Goal: Task Accomplishment & Management: Manage account settings

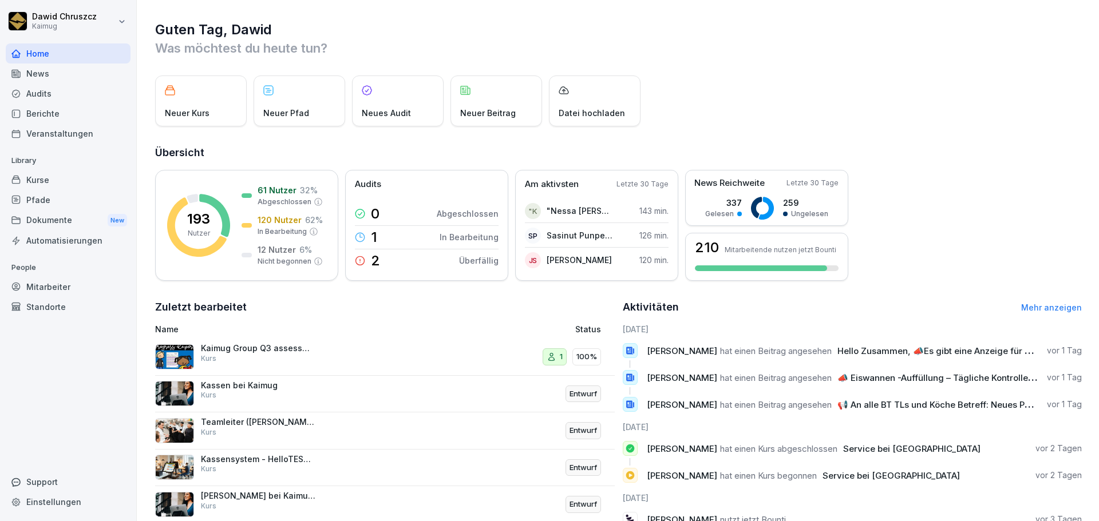
click at [73, 114] on div "Berichte" at bounding box center [68, 114] width 125 height 20
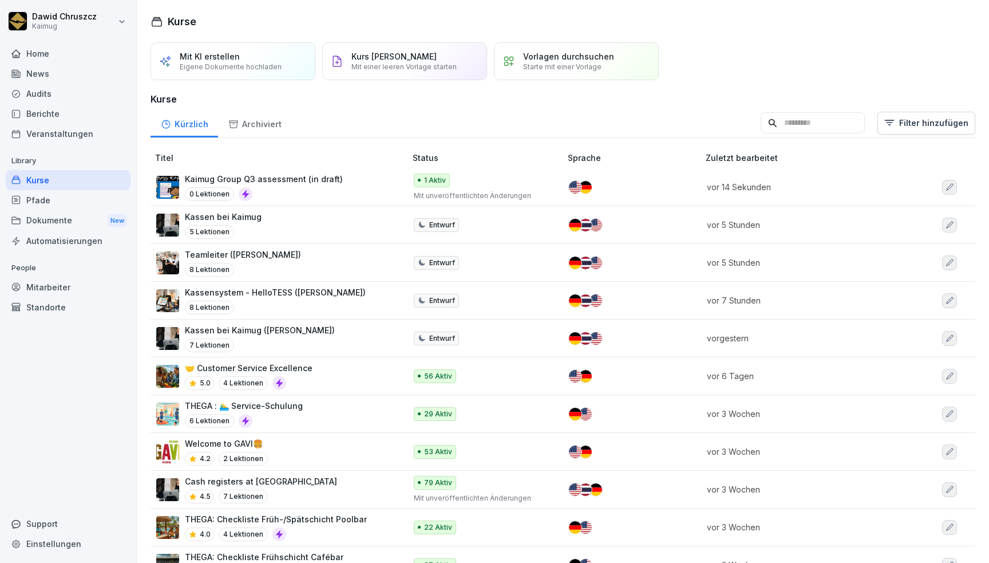
click at [791, 117] on input at bounding box center [813, 123] width 104 height 22
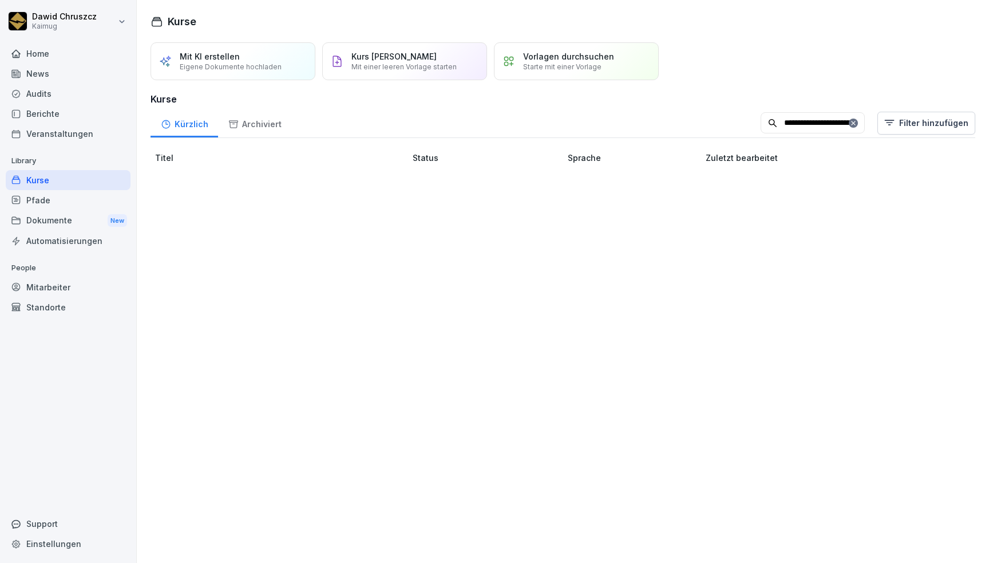
type input "**********"
click at [313, 185] on div "Umgang mit Gefahrstoffen 4.7 3 Lektionen" at bounding box center [275, 187] width 238 height 28
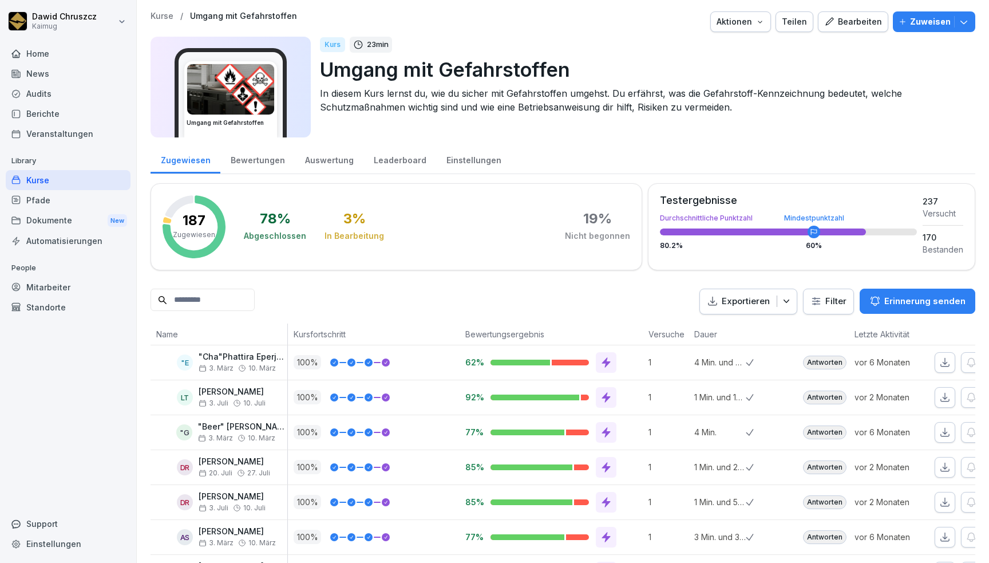
scroll to position [104, 0]
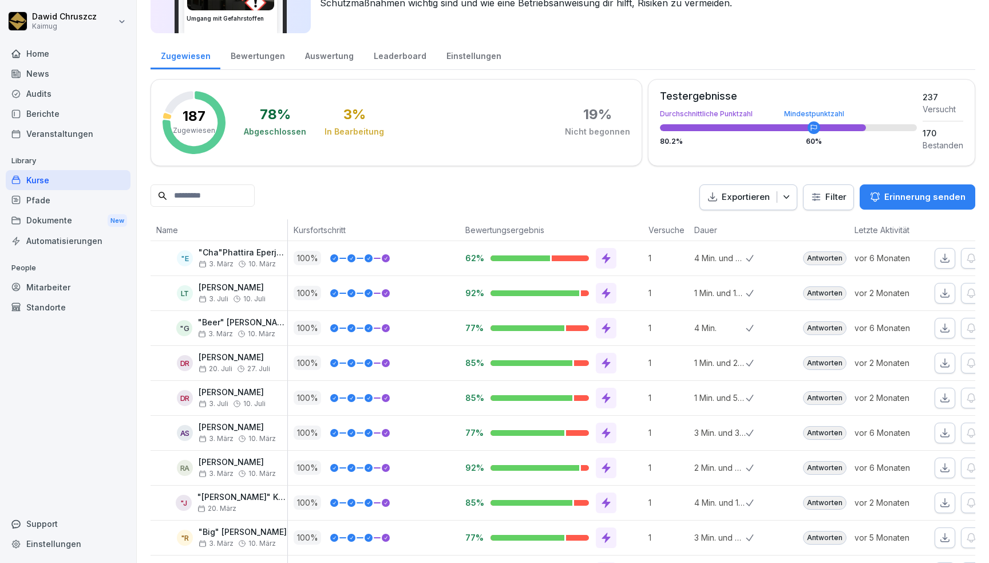
click at [183, 194] on input at bounding box center [203, 195] width 104 height 22
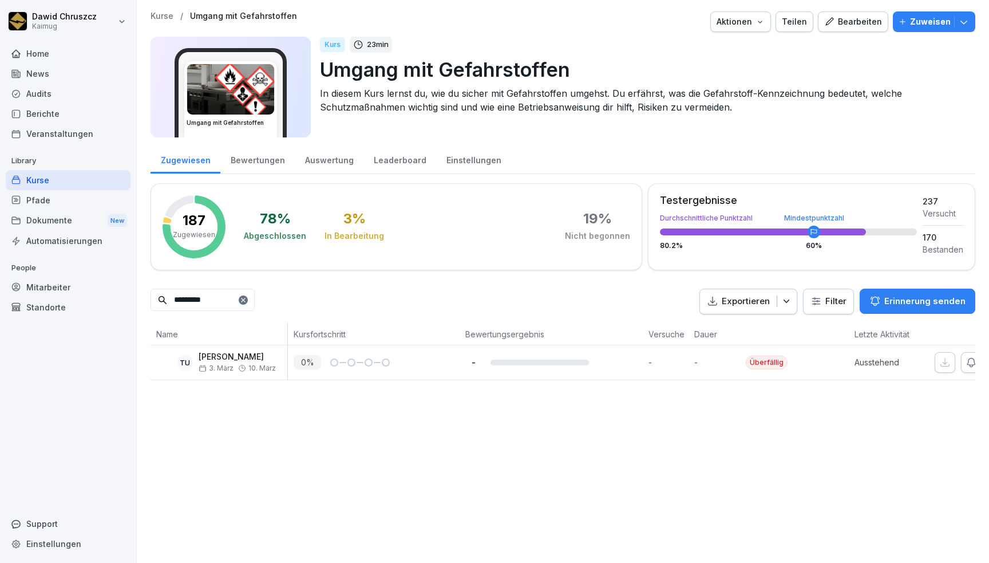
scroll to position [0, 100]
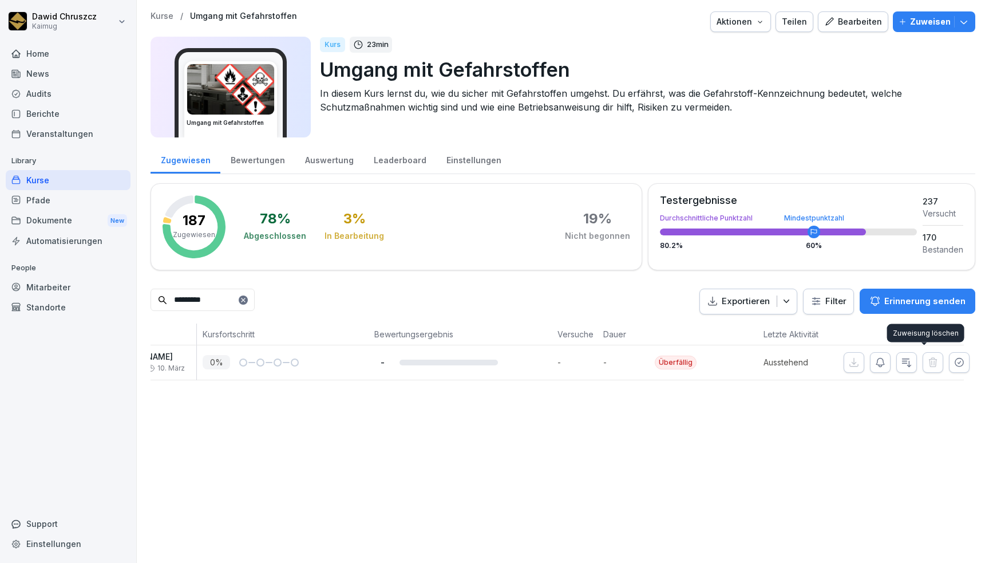
type input "*********"
click at [954, 361] on icon "button" at bounding box center [959, 362] width 11 height 11
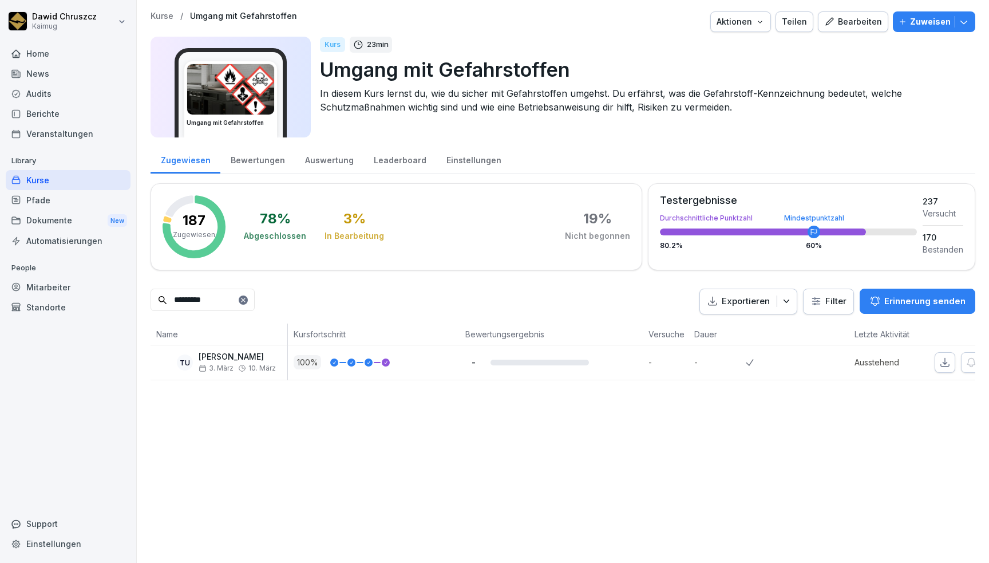
click at [234, 355] on p "[PERSON_NAME]" at bounding box center [237, 357] width 77 height 10
click at [480, 436] on div "Kurse / Umgang mit Gefahrstoffen Aktionen Teilen Bearbeiten Zuweisen Umgang mit…" at bounding box center [563, 281] width 852 height 563
click at [846, 18] on div "Bearbeiten" at bounding box center [853, 21] width 58 height 13
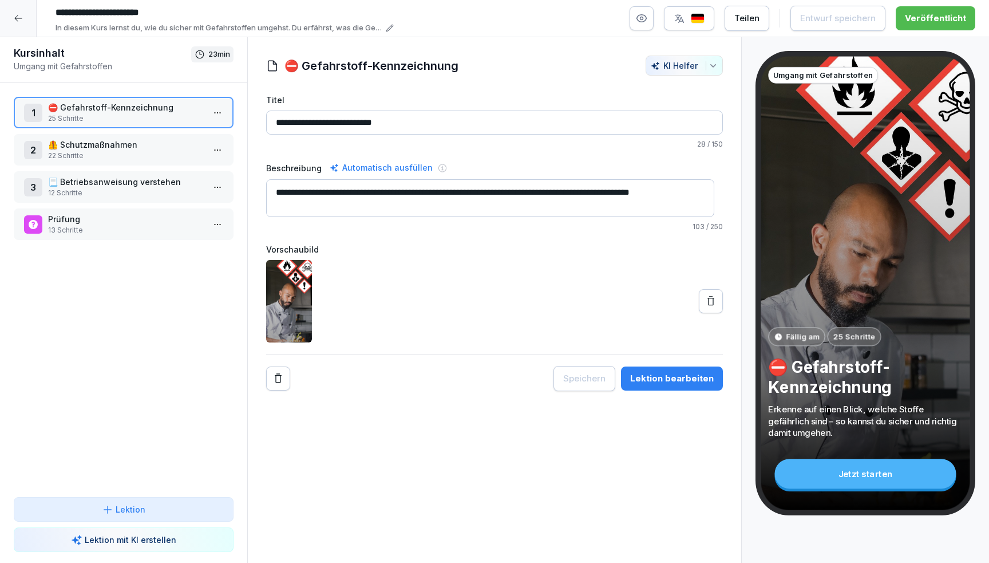
click at [18, 14] on icon at bounding box center [18, 18] width 9 height 9
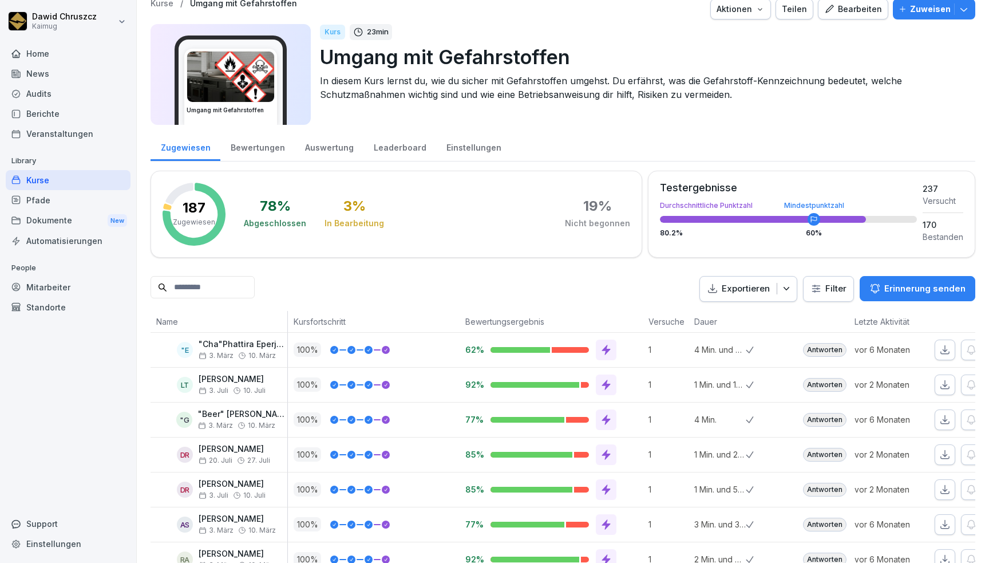
scroll to position [10, 0]
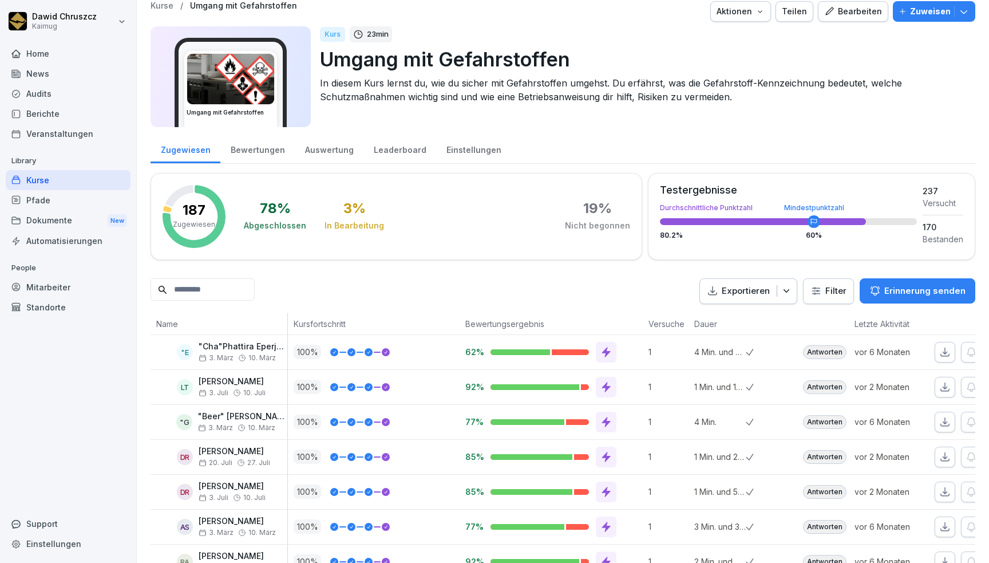
click at [248, 151] on div "Bewertungen" at bounding box center [257, 148] width 74 height 29
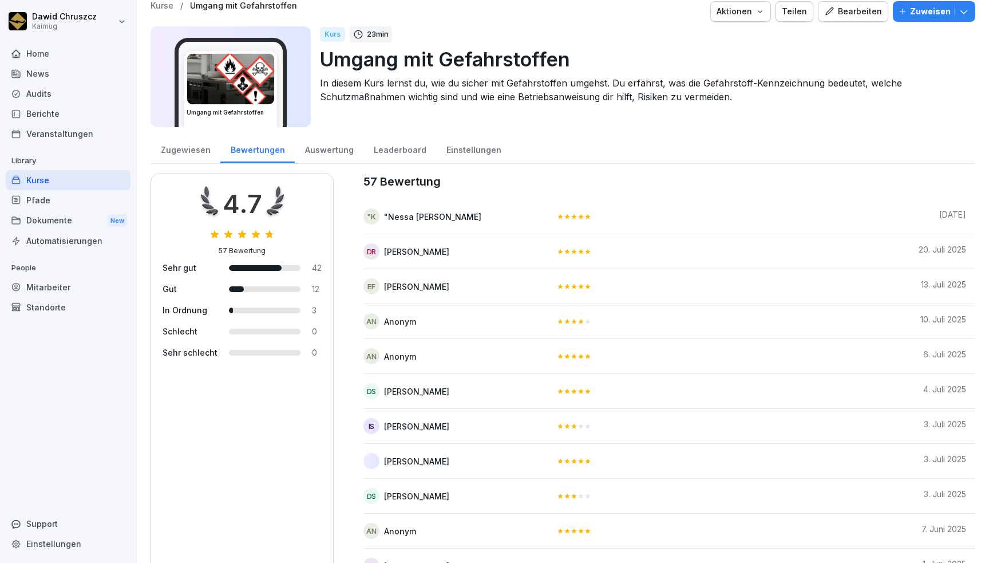
click at [188, 139] on div "Zugewiesen" at bounding box center [186, 148] width 70 height 29
click at [176, 142] on div "Zugewiesen" at bounding box center [186, 148] width 70 height 29
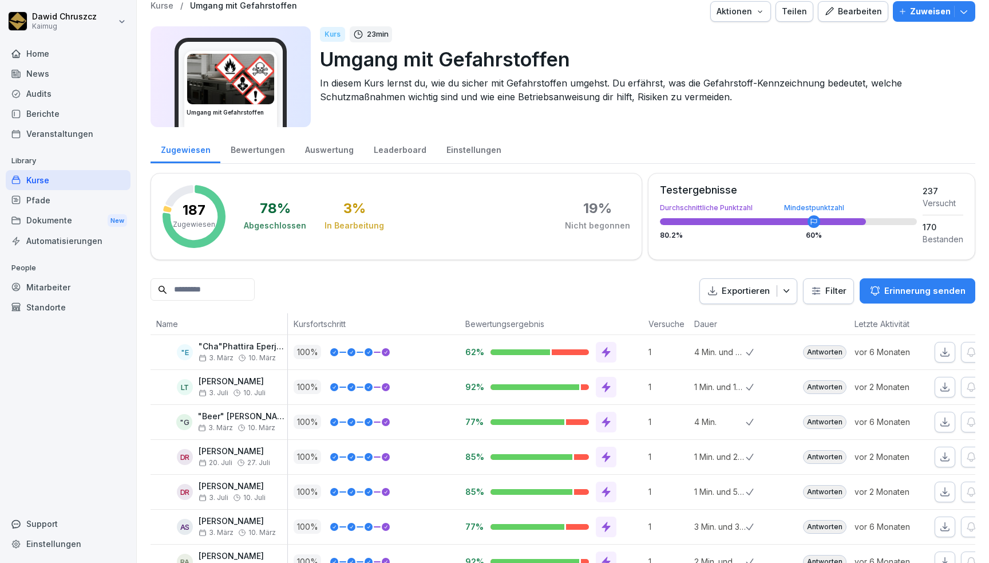
click at [31, 183] on div "Kurse" at bounding box center [68, 180] width 125 height 20
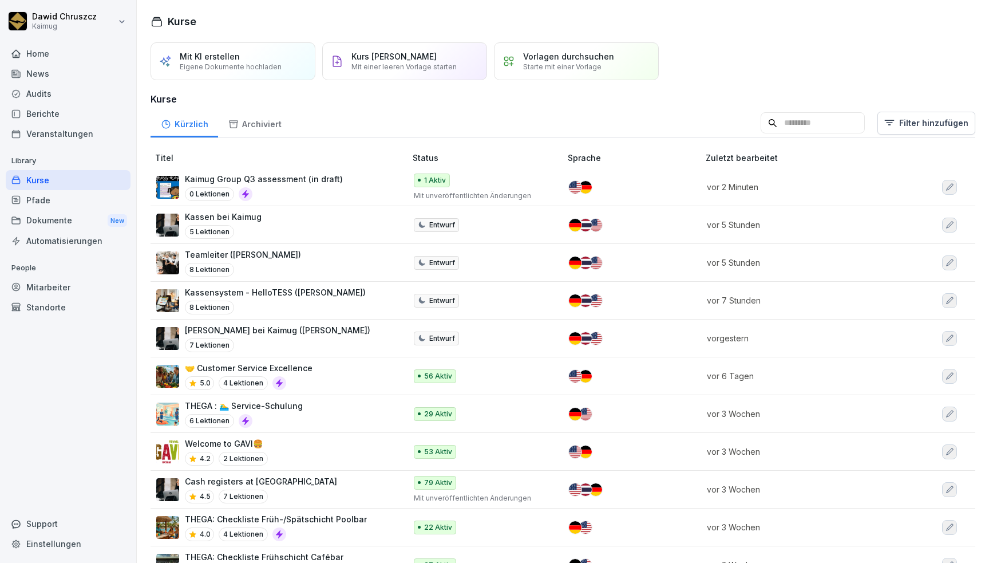
click at [781, 130] on input at bounding box center [813, 123] width 104 height 22
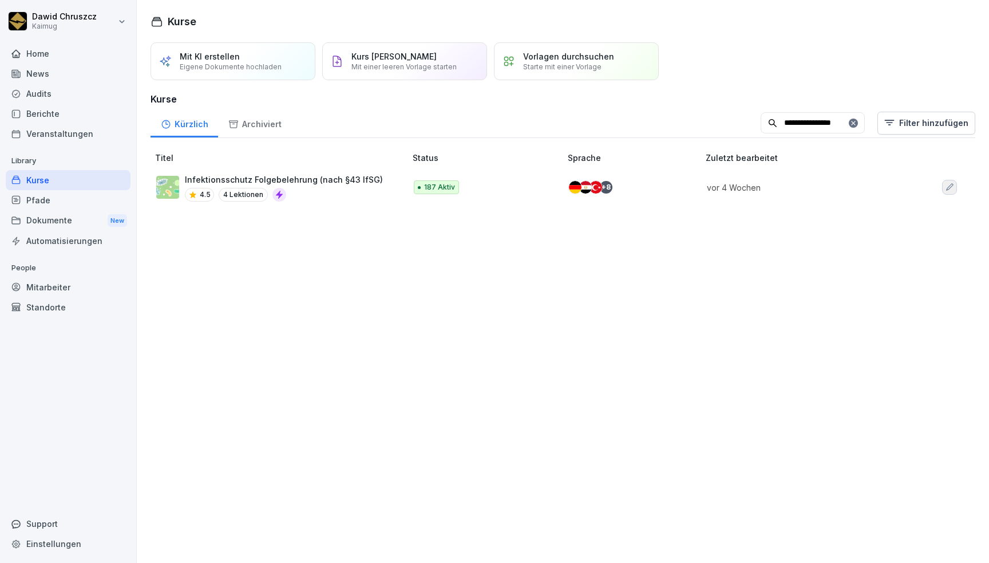
type input "**********"
click at [311, 174] on p "Infektionsschutz Folgebelehrung (nach §43 IfSG)" at bounding box center [284, 179] width 198 height 12
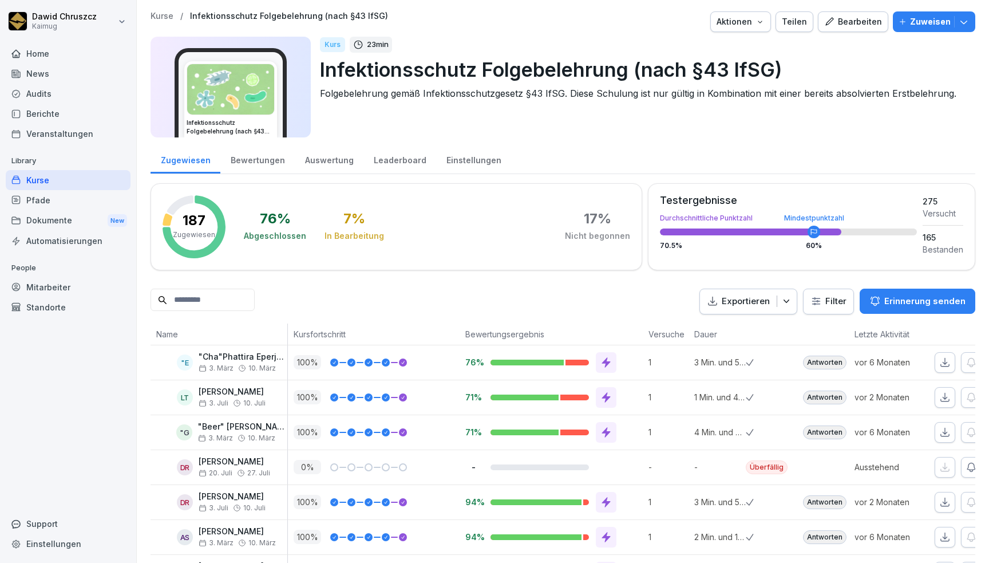
click at [194, 290] on input at bounding box center [203, 299] width 104 height 22
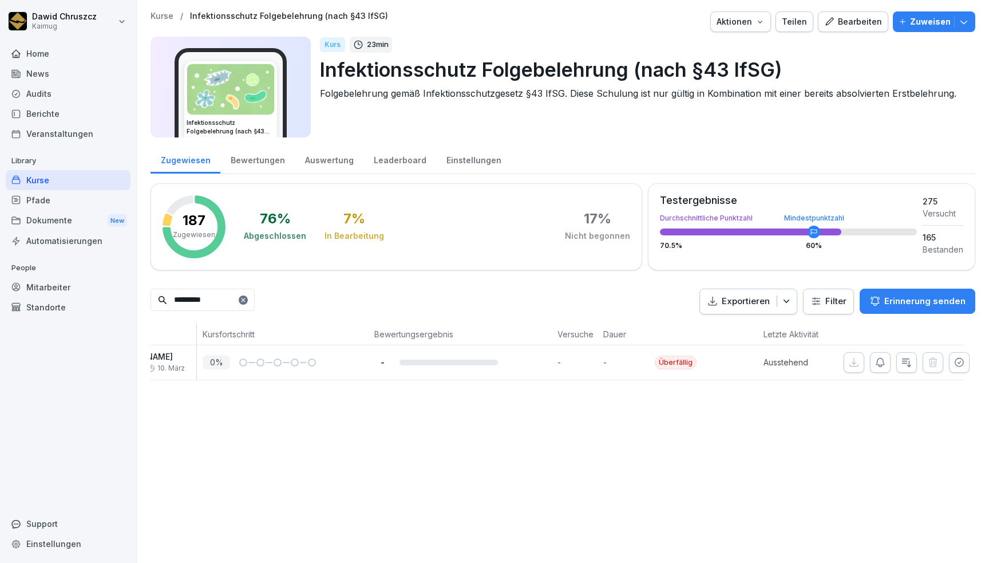
scroll to position [0, 100]
type input "*********"
click at [955, 365] on icon "button" at bounding box center [959, 362] width 8 height 8
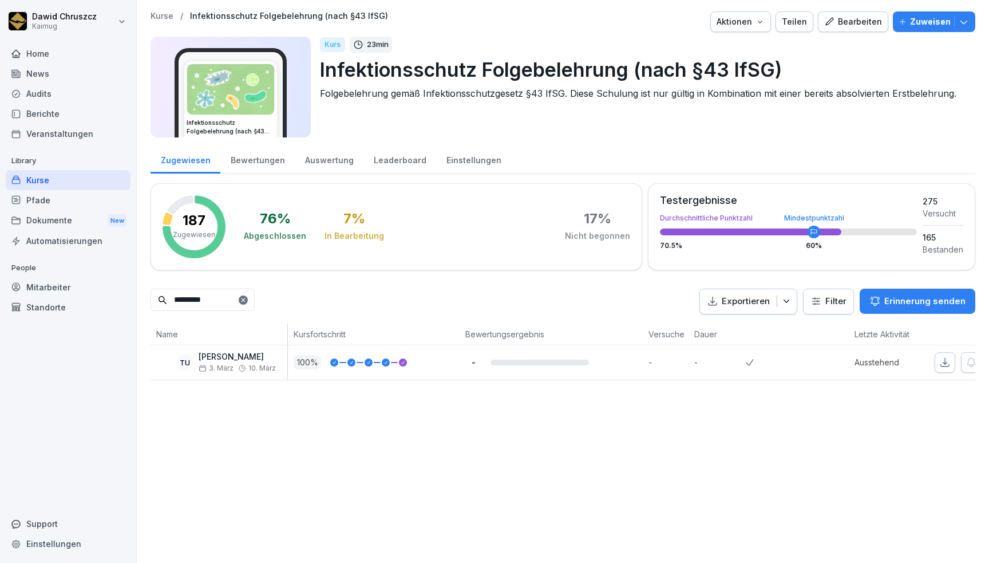
click at [517, 446] on div "Kurse / Infektionsschutz Folgebelehrung (nach §43 IfSG) Aktionen Teilen Bearbei…" at bounding box center [563, 281] width 852 height 563
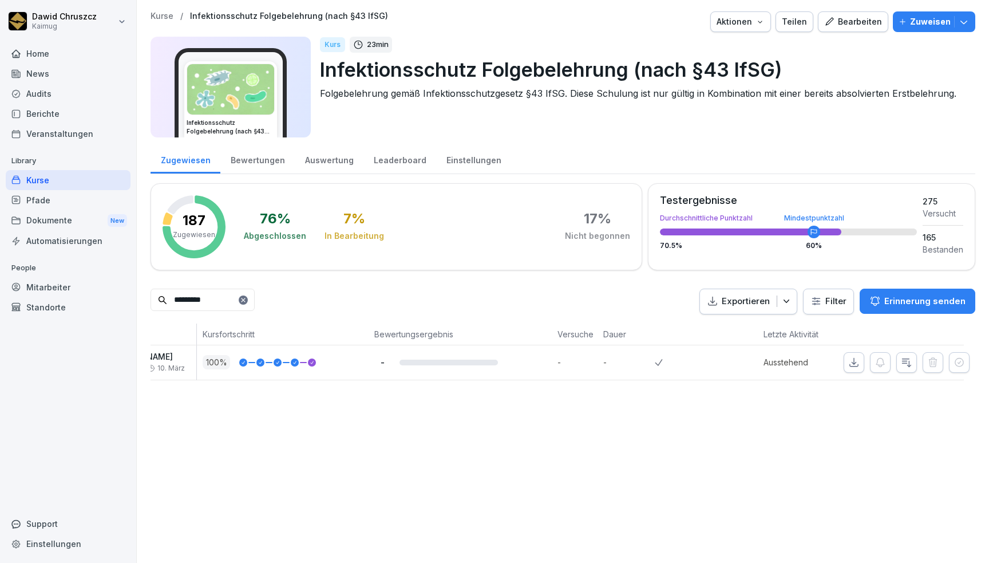
click at [927, 337] on th at bounding box center [904, 334] width 120 height 22
